Goal: Check status

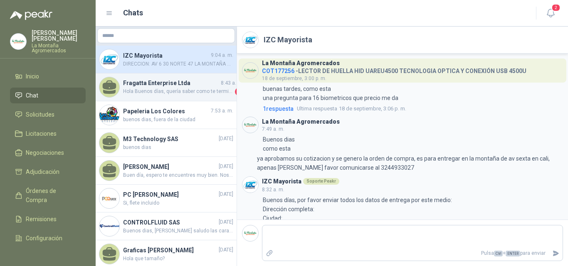
scroll to position [103, 0]
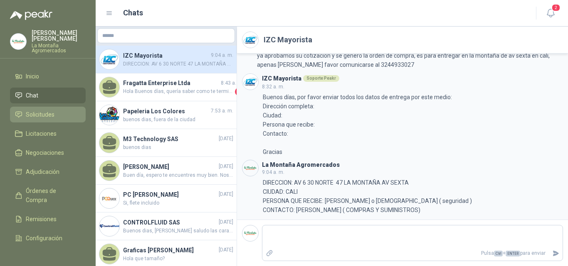
click at [40, 114] on span "Solicitudes" at bounding box center [40, 114] width 29 height 9
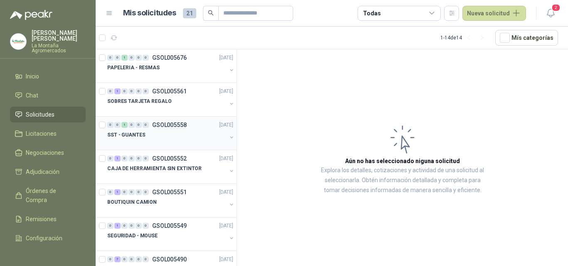
click at [138, 128] on div "0 0 1 0 0 0 GSOL005558 [DATE]" at bounding box center [171, 125] width 128 height 10
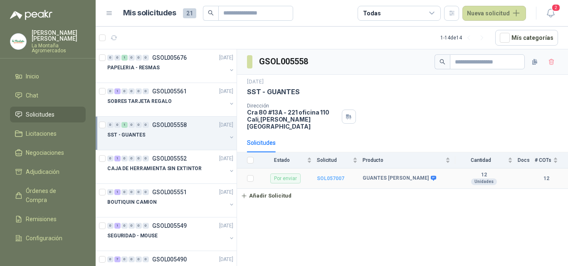
click at [334, 176] on b "SOL057007" at bounding box center [330, 179] width 27 height 6
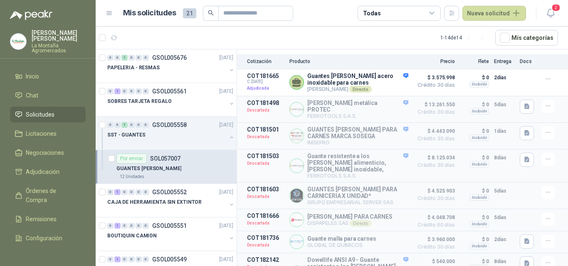
scroll to position [125, 0]
